Goal: Information Seeking & Learning: Learn about a topic

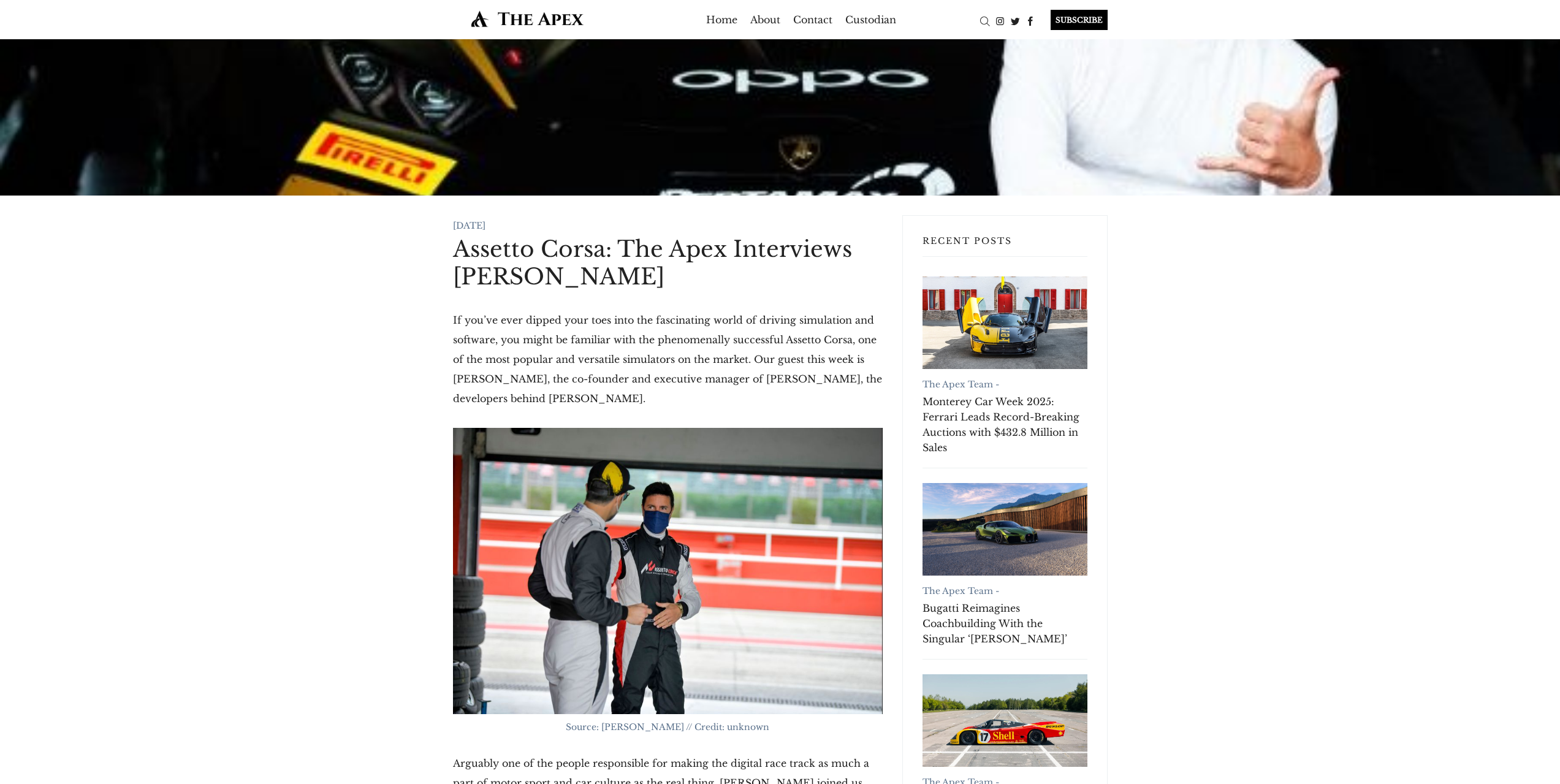
click at [544, 22] on img at bounding box center [527, 19] width 149 height 18
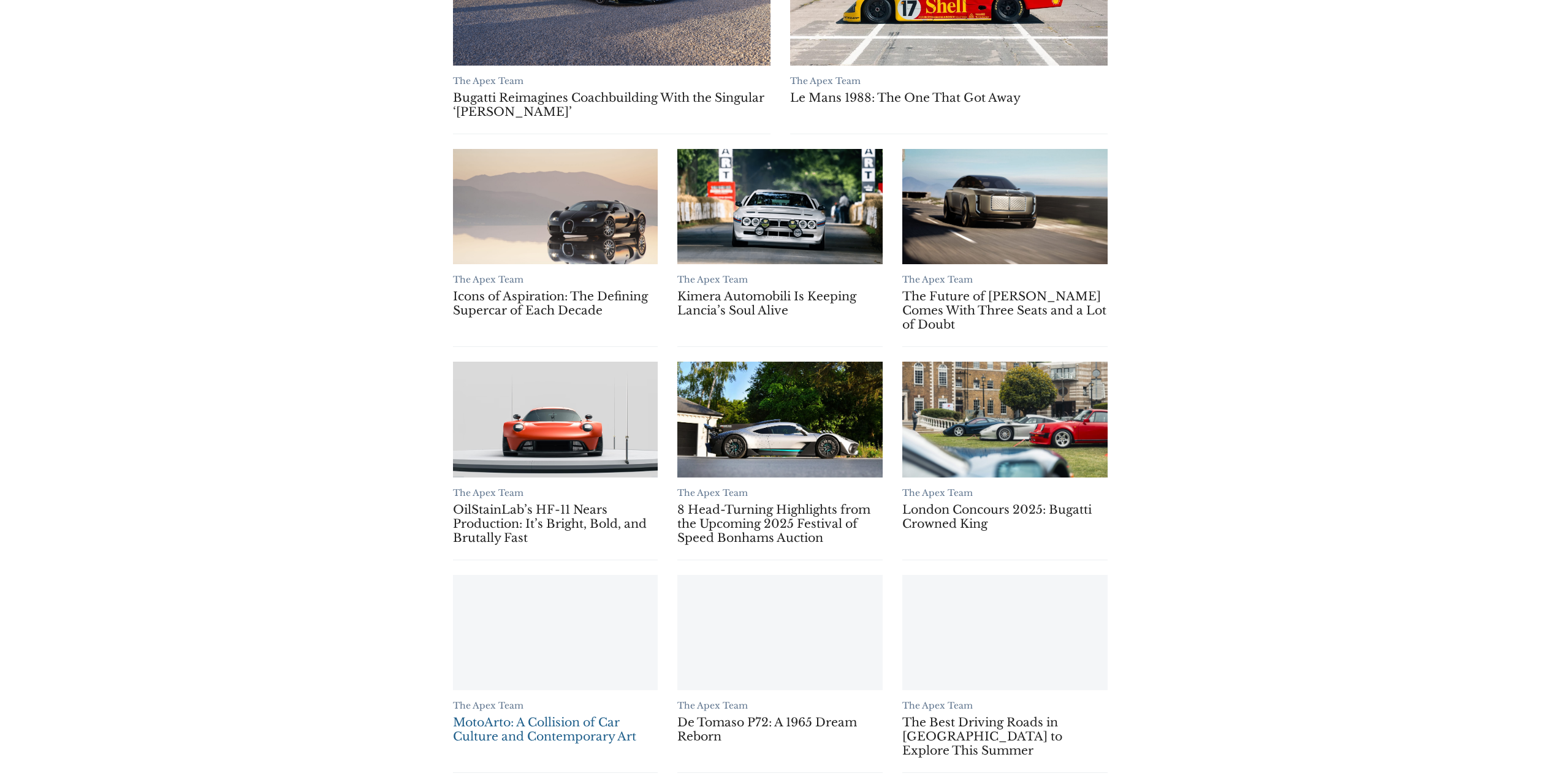
scroll to position [662, 0]
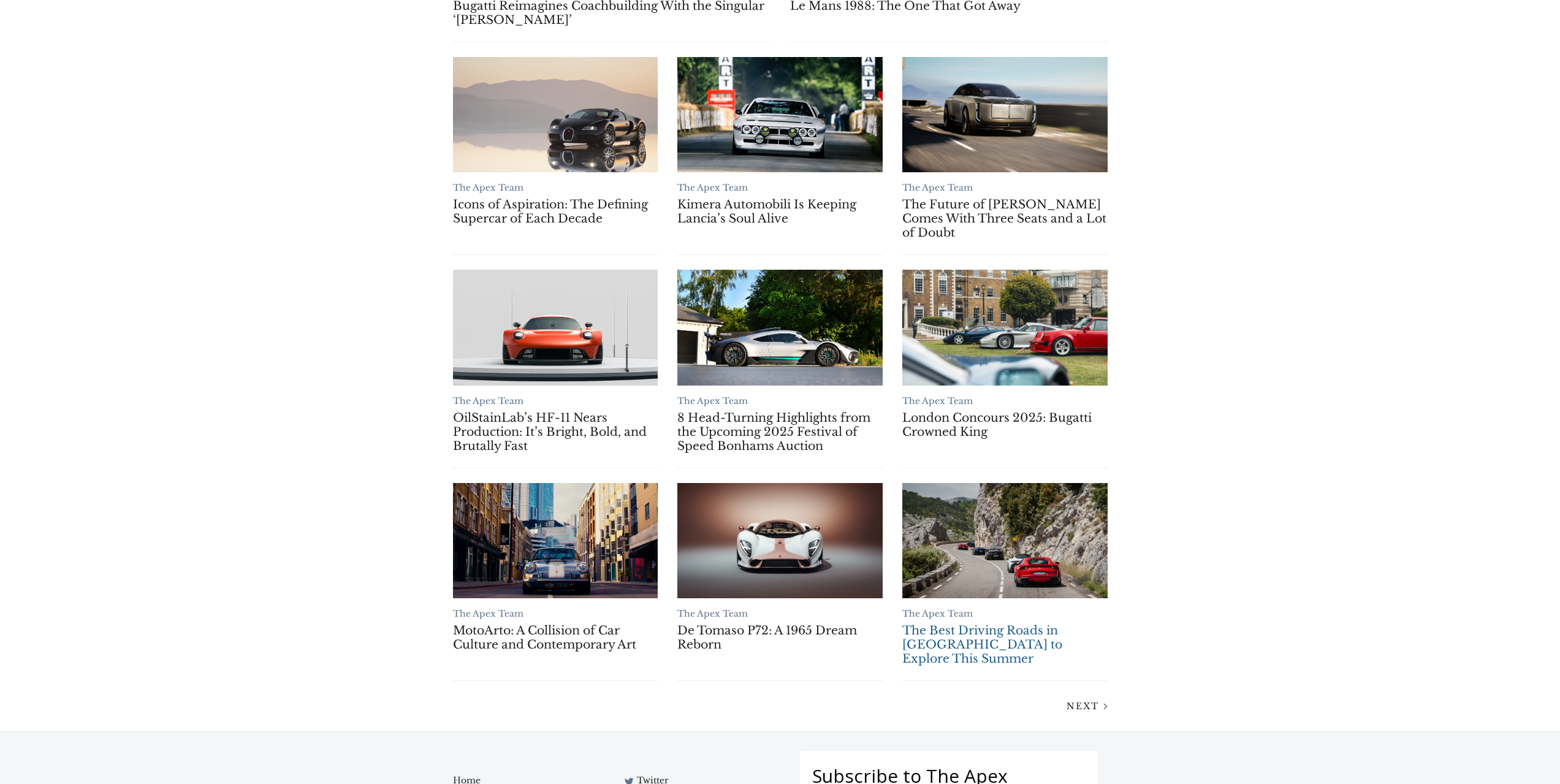
click at [991, 630] on link "The Best Driving Roads in [GEOGRAPHIC_DATA] to Explore This Summer" at bounding box center [1005, 644] width 205 height 42
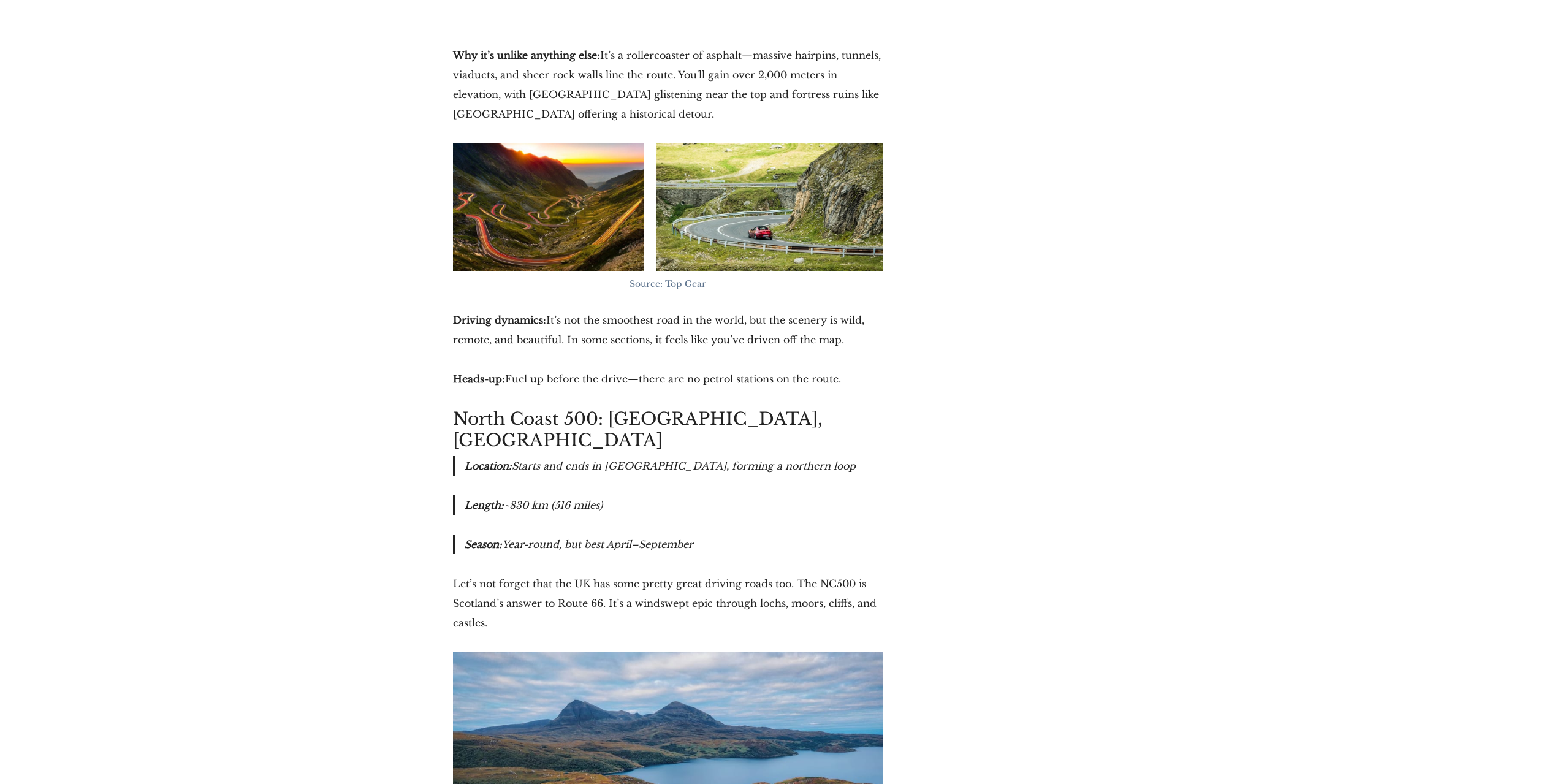
scroll to position [8312, 0]
